Goal: Find specific page/section: Find specific page/section

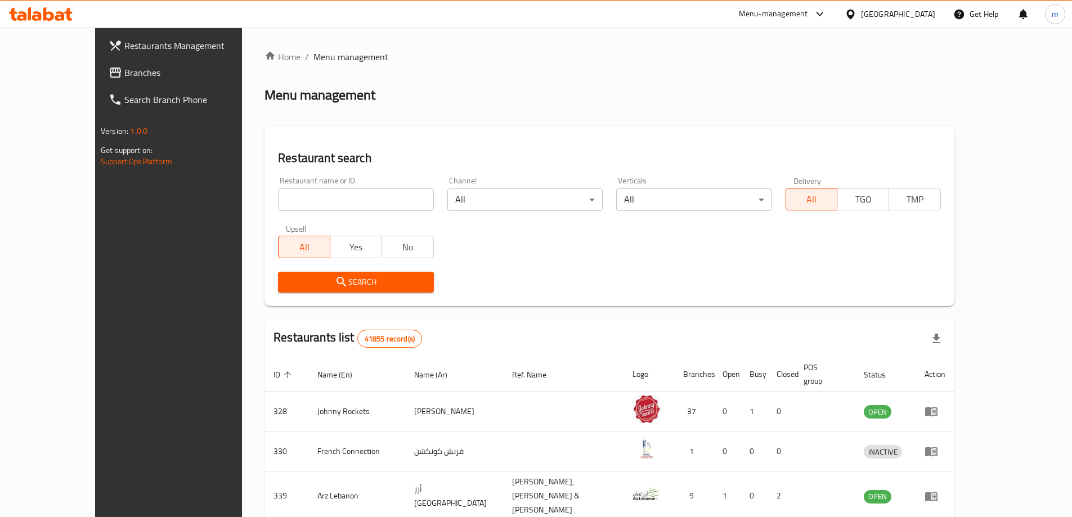
click at [124, 66] on span "Branches" at bounding box center [194, 73] width 141 height 14
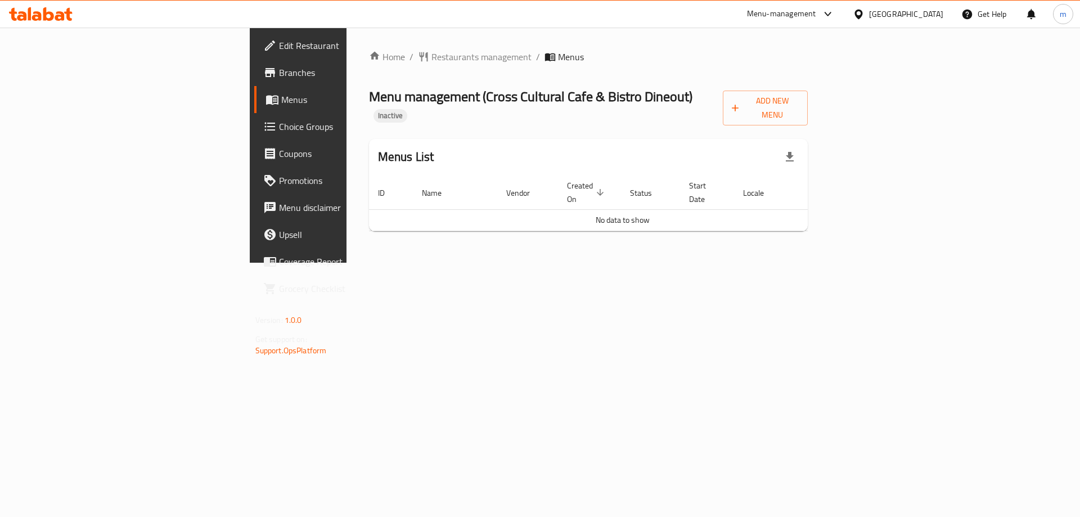
click at [279, 45] on span "Edit Restaurant" at bounding box center [350, 46] width 142 height 14
click at [279, 75] on span "Branches" at bounding box center [350, 73] width 142 height 14
